Goal: Navigation & Orientation: Understand site structure

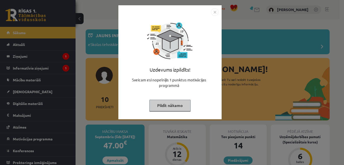
click at [167, 107] on button "Pildīt nākamo" at bounding box center [169, 106] width 41 height 12
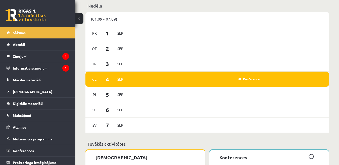
scroll to position [352, 0]
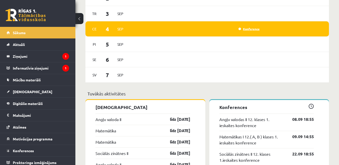
click at [248, 30] on link "Konference" at bounding box center [249, 29] width 21 height 4
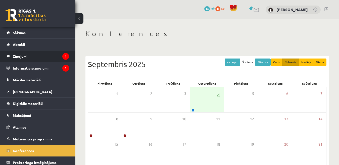
click at [23, 58] on legend "Ziņojumi 1" at bounding box center [41, 57] width 56 height 12
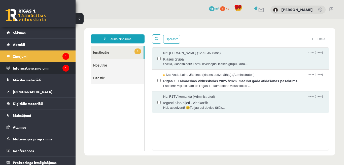
click at [25, 69] on legend "Informatīvie ziņojumi 1" at bounding box center [41, 68] width 56 height 12
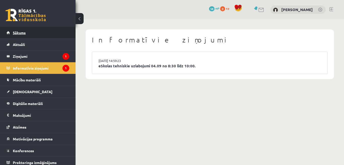
click at [26, 33] on link "Sākums" at bounding box center [38, 33] width 63 height 12
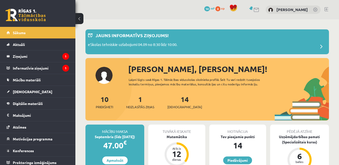
click at [35, 81] on span "Mācību materiāli" at bounding box center [27, 80] width 28 height 5
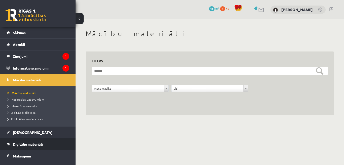
click at [37, 145] on span "Digitālie materiāli" at bounding box center [28, 144] width 30 height 5
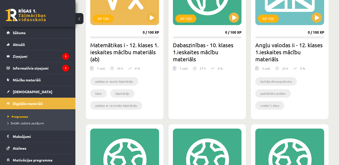
scroll to position [292, 0]
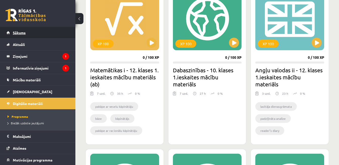
click at [20, 32] on span "Sākums" at bounding box center [19, 32] width 13 height 5
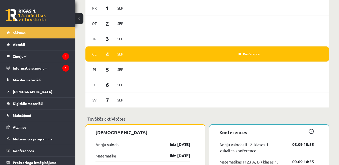
scroll to position [352, 0]
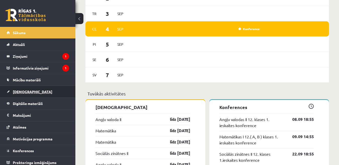
click at [25, 93] on span "[DEMOGRAPHIC_DATA]" at bounding box center [33, 92] width 40 height 5
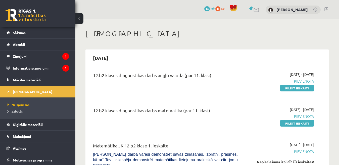
click at [327, 10] on link at bounding box center [327, 9] width 4 height 4
